Goal: Information Seeking & Learning: Learn about a topic

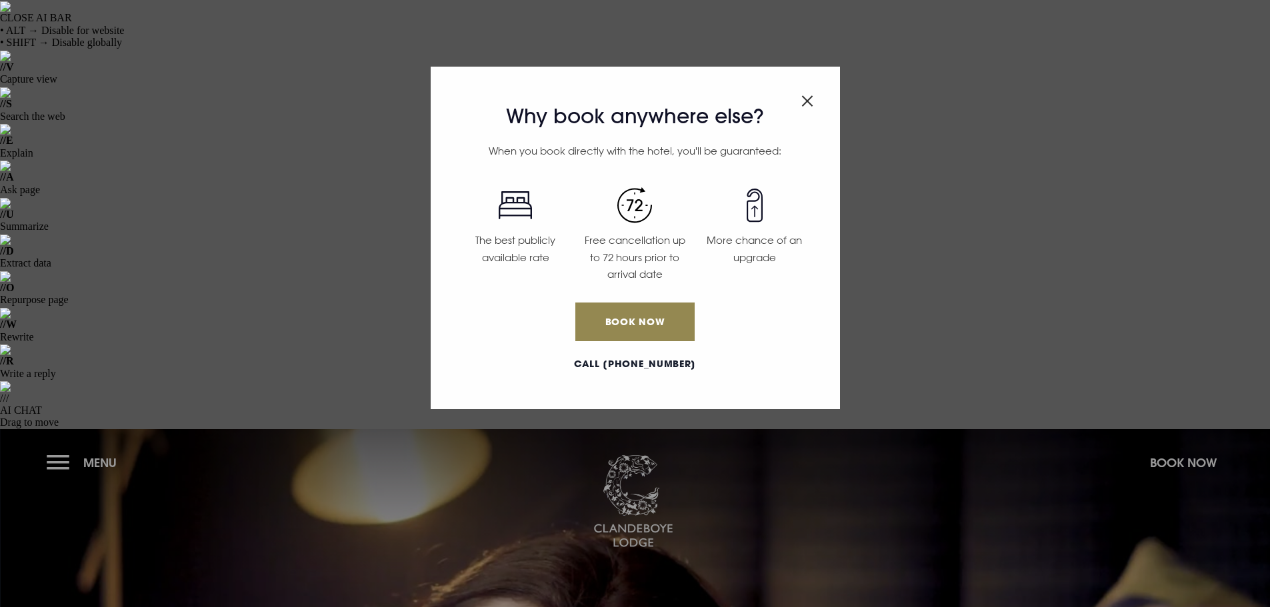
click at [807, 99] on img "Close modal" at bounding box center [807, 100] width 12 height 11
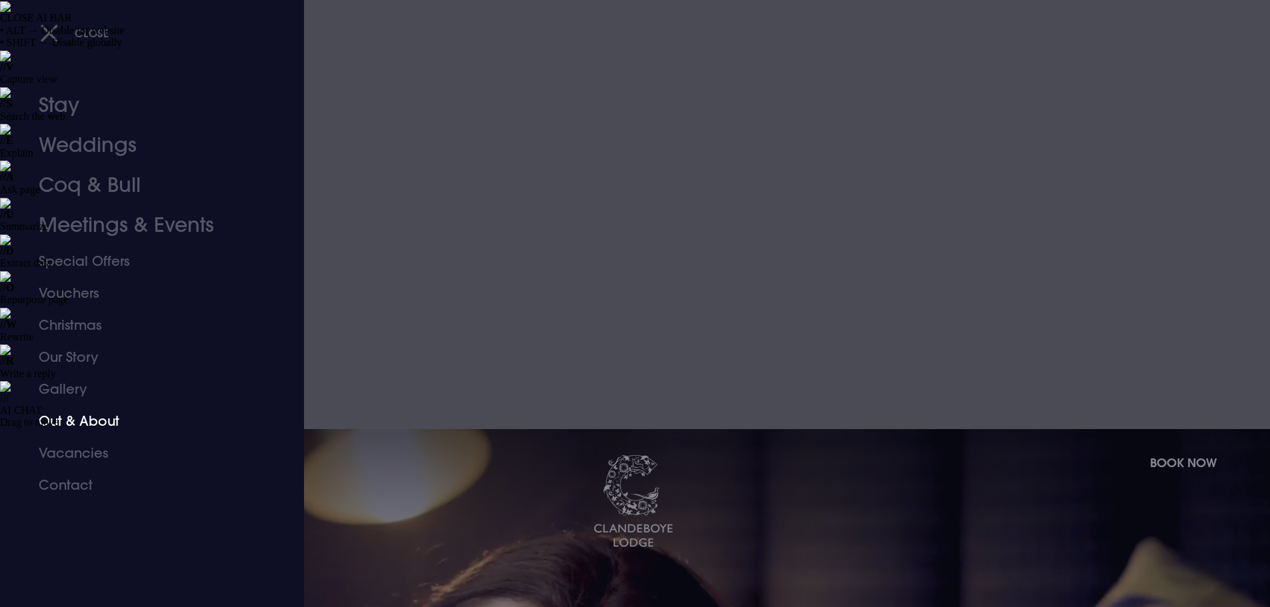
click at [75, 423] on link "Out & About" at bounding box center [144, 421] width 211 height 32
